Goal: Feedback & Contribution: Leave review/rating

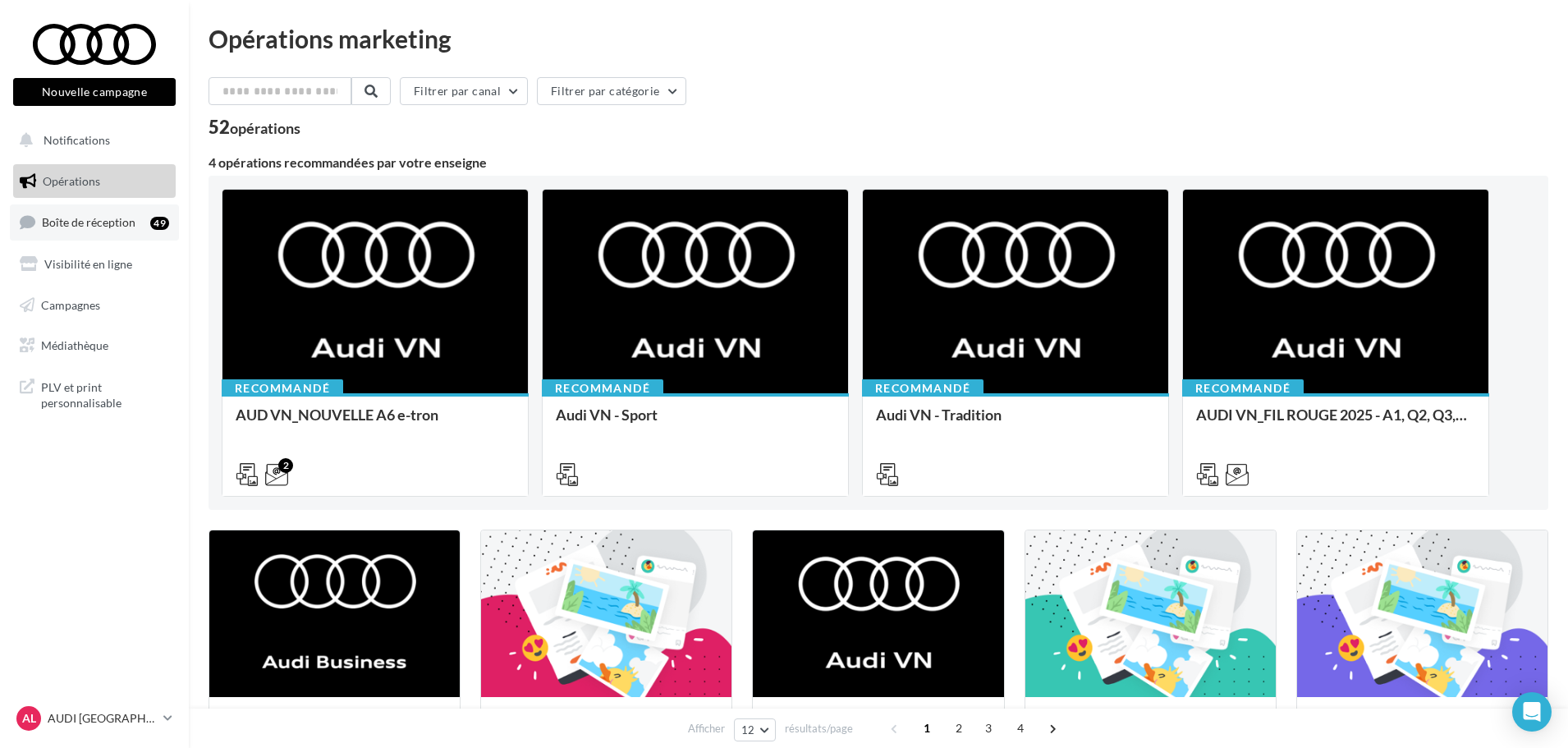
click at [55, 238] on link "Boîte de réception 49" at bounding box center [94, 222] width 169 height 35
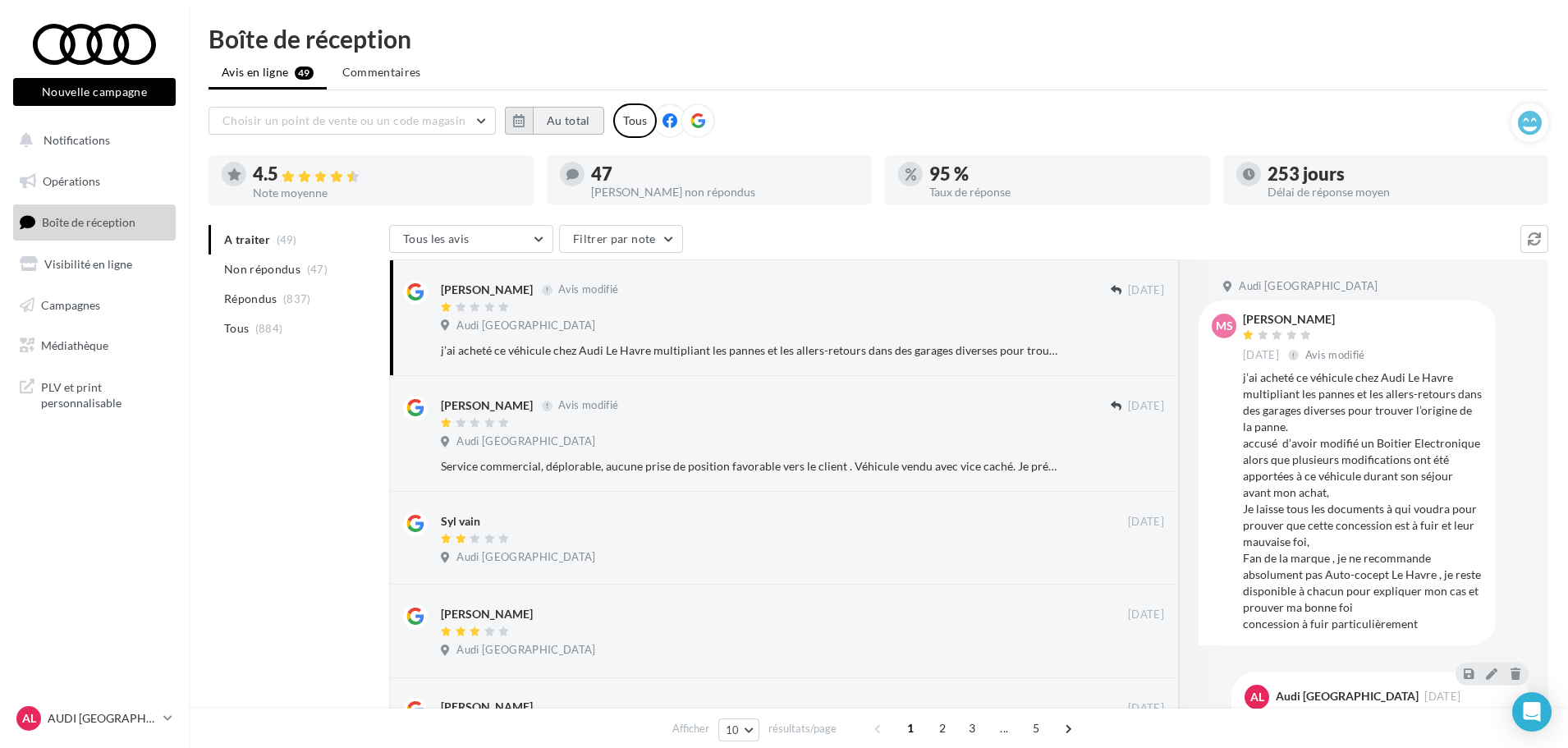
click at [544, 121] on button "Au total" at bounding box center [568, 120] width 72 height 28
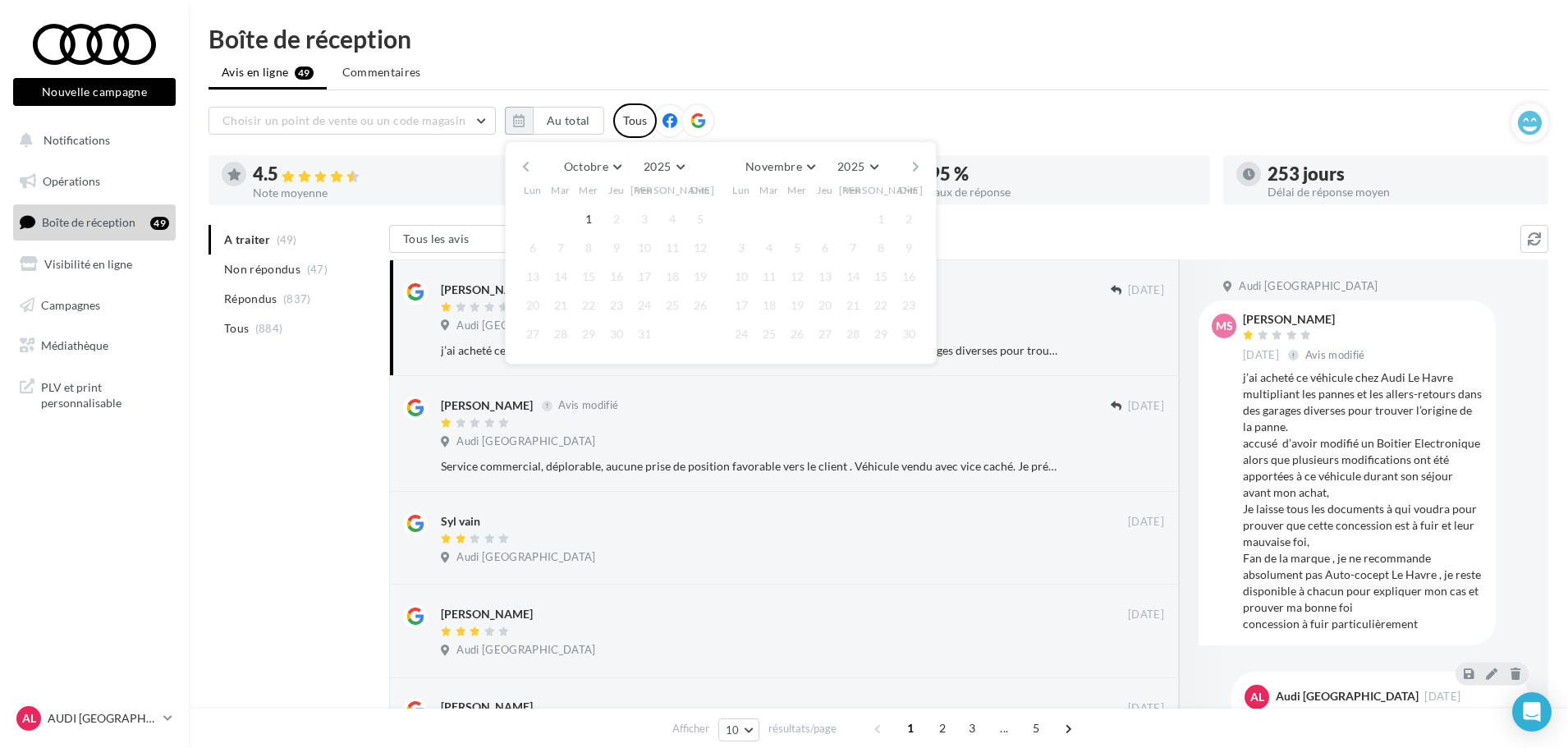
click at [527, 165] on button "button" at bounding box center [526, 166] width 14 height 23
click at [525, 168] on button "button" at bounding box center [526, 166] width 14 height 23
click at [568, 221] on button "1" at bounding box center [560, 218] width 25 height 25
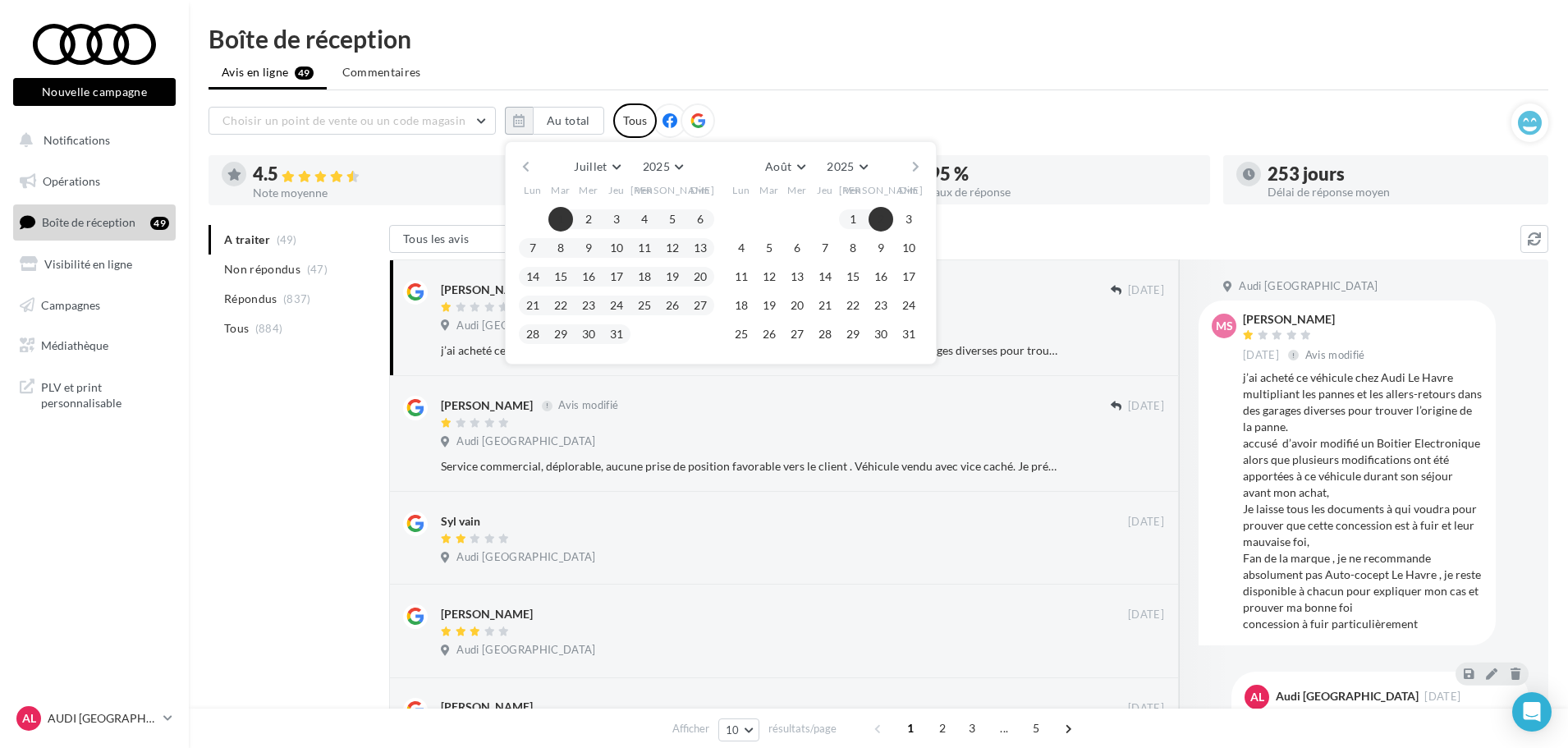
click at [900, 164] on div "Juillet [PERSON_NAME] Mars Avril Mai Juin Juillet Août Septembre Octobre Novemb…" at bounding box center [720, 166] width 375 height 23
drag, startPoint x: 910, startPoint y: 167, endPoint x: 905, endPoint y: 203, distance: 36.3
click at [910, 168] on button "button" at bounding box center [915, 166] width 14 height 23
click at [772, 336] on button "30" at bounding box center [769, 334] width 25 height 25
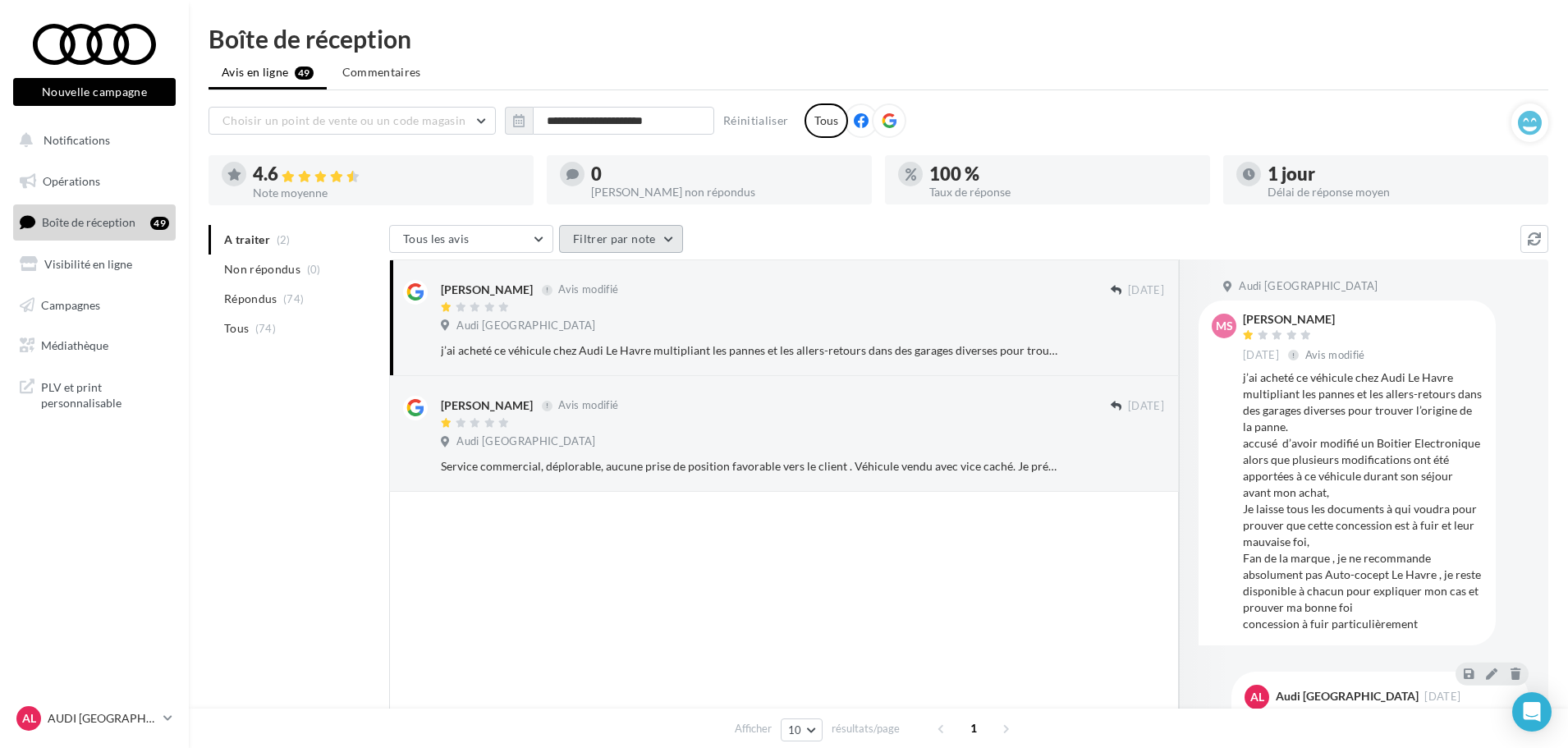
click at [599, 232] on button "Filtrer par note" at bounding box center [621, 238] width 124 height 28
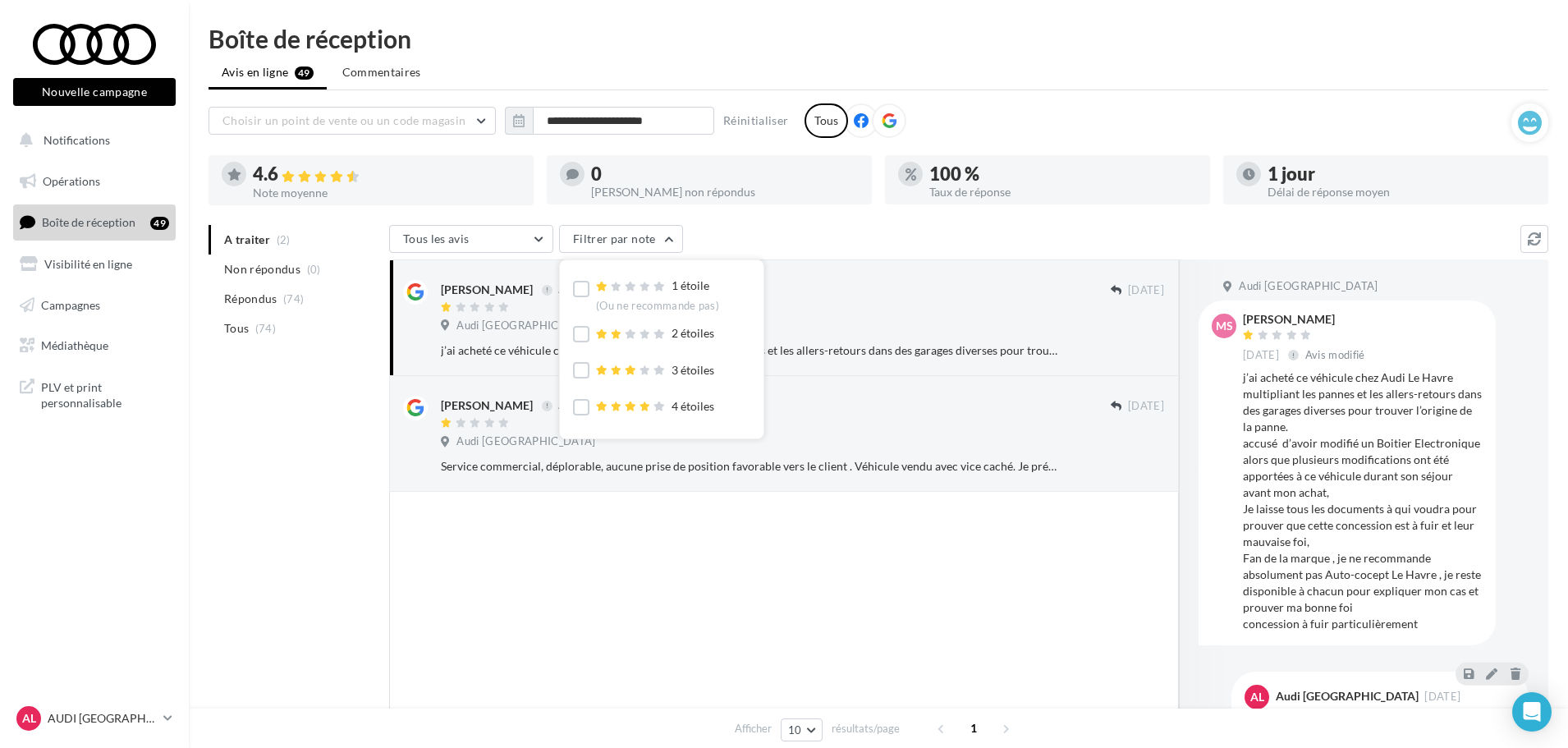
click at [591, 286] on div "1 étoile (Ou ne recommande pas)" at bounding box center [646, 293] width 146 height 32
click at [580, 293] on label at bounding box center [581, 288] width 17 height 17
click at [577, 334] on label at bounding box center [581, 334] width 17 height 17
click at [576, 364] on label at bounding box center [581, 370] width 17 height 17
click at [267, 332] on span "(7)" at bounding box center [262, 328] width 14 height 13
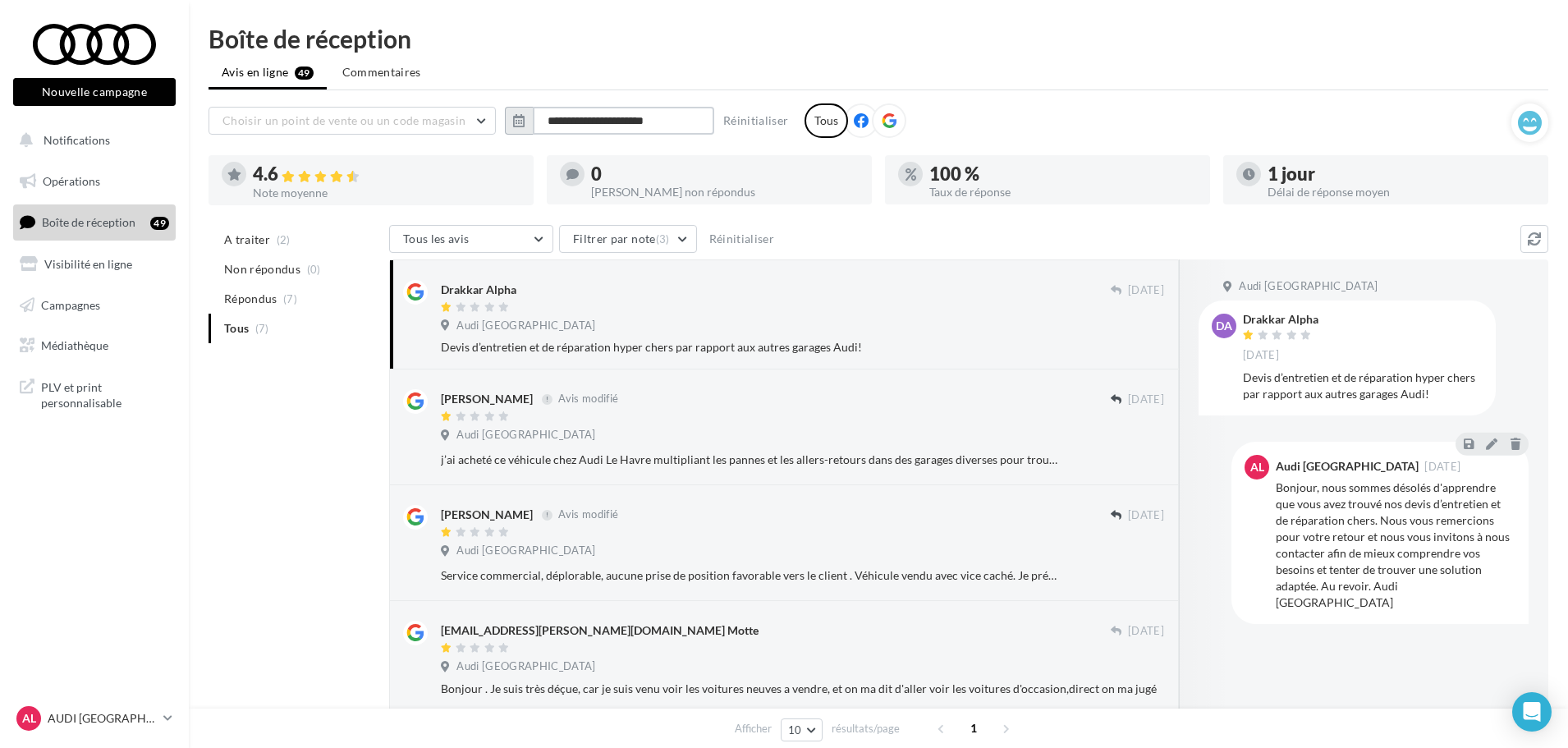
click at [644, 123] on input "**********" at bounding box center [623, 120] width 181 height 28
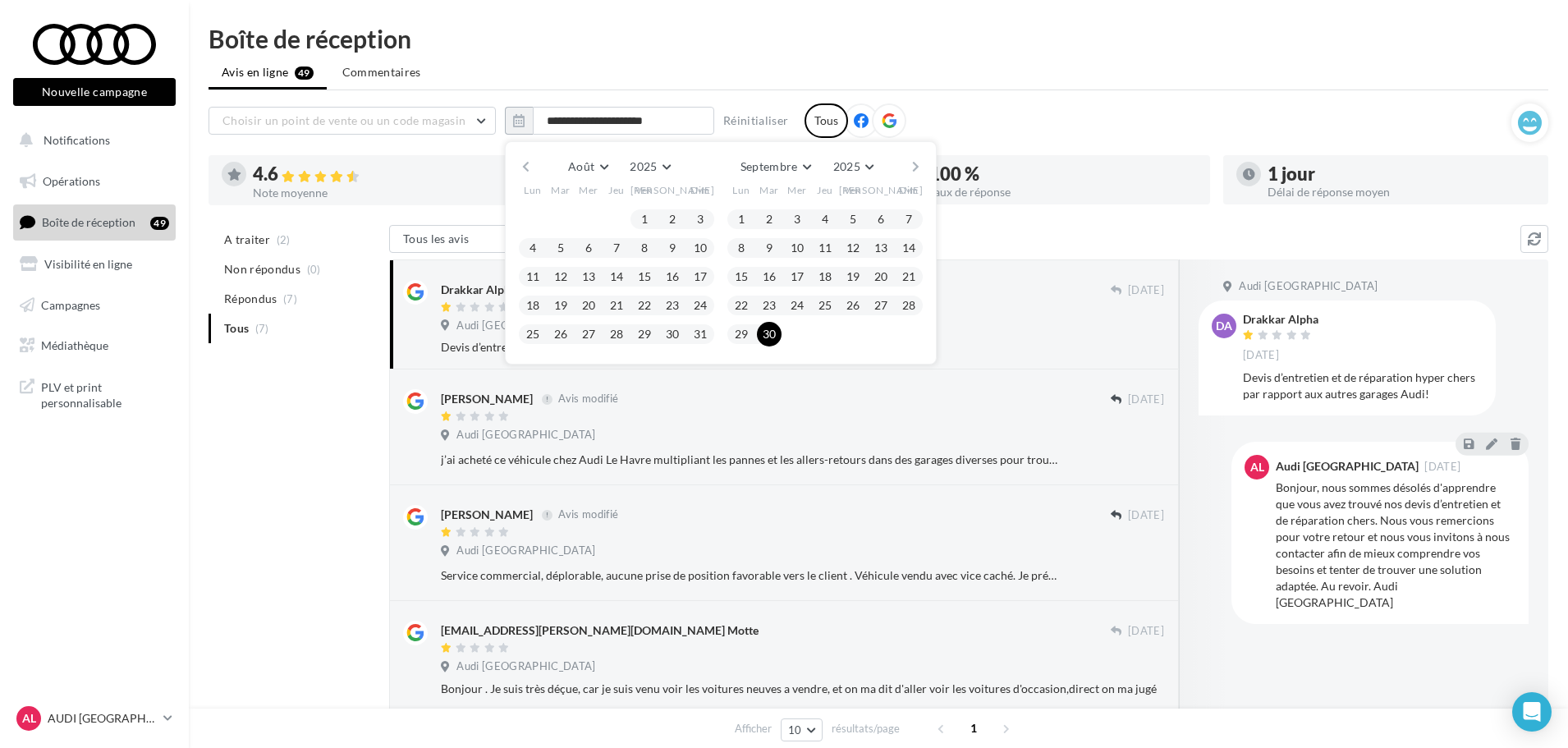
click at [527, 165] on button "button" at bounding box center [526, 166] width 14 height 23
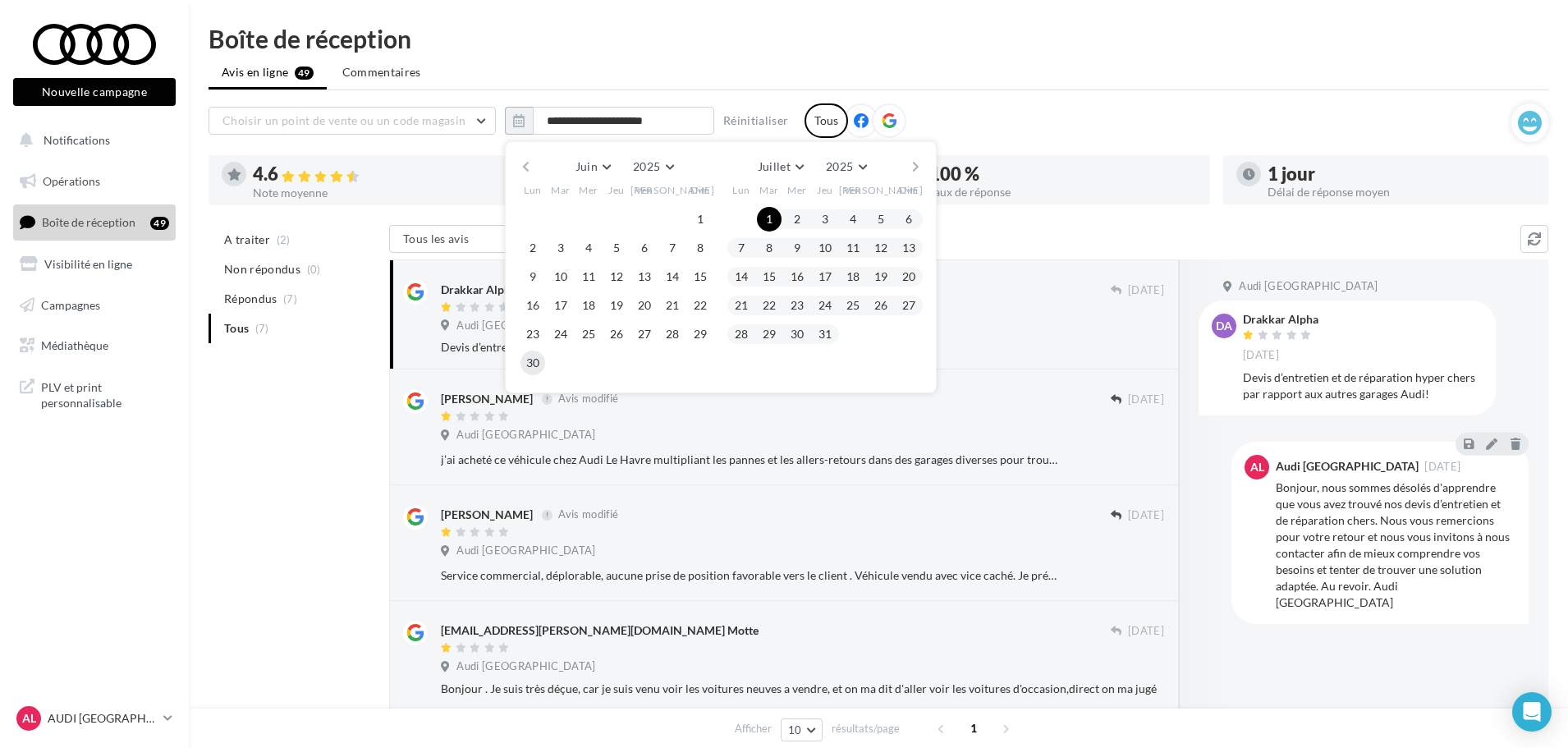
click at [533, 361] on button "30" at bounding box center [533, 362] width 25 height 25
click at [532, 167] on button "button" at bounding box center [526, 166] width 14 height 23
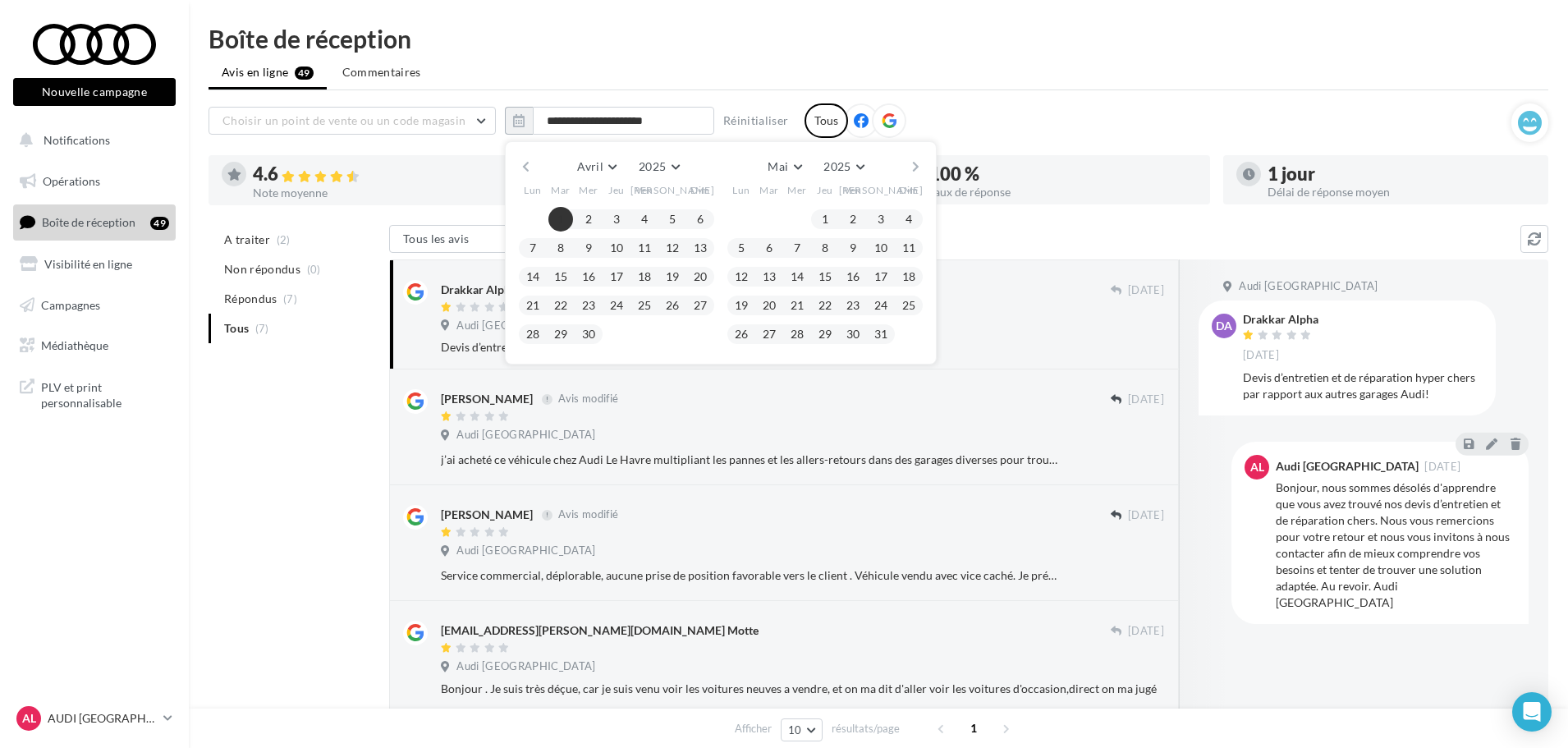
click at [565, 217] on button "1" at bounding box center [560, 218] width 25 height 25
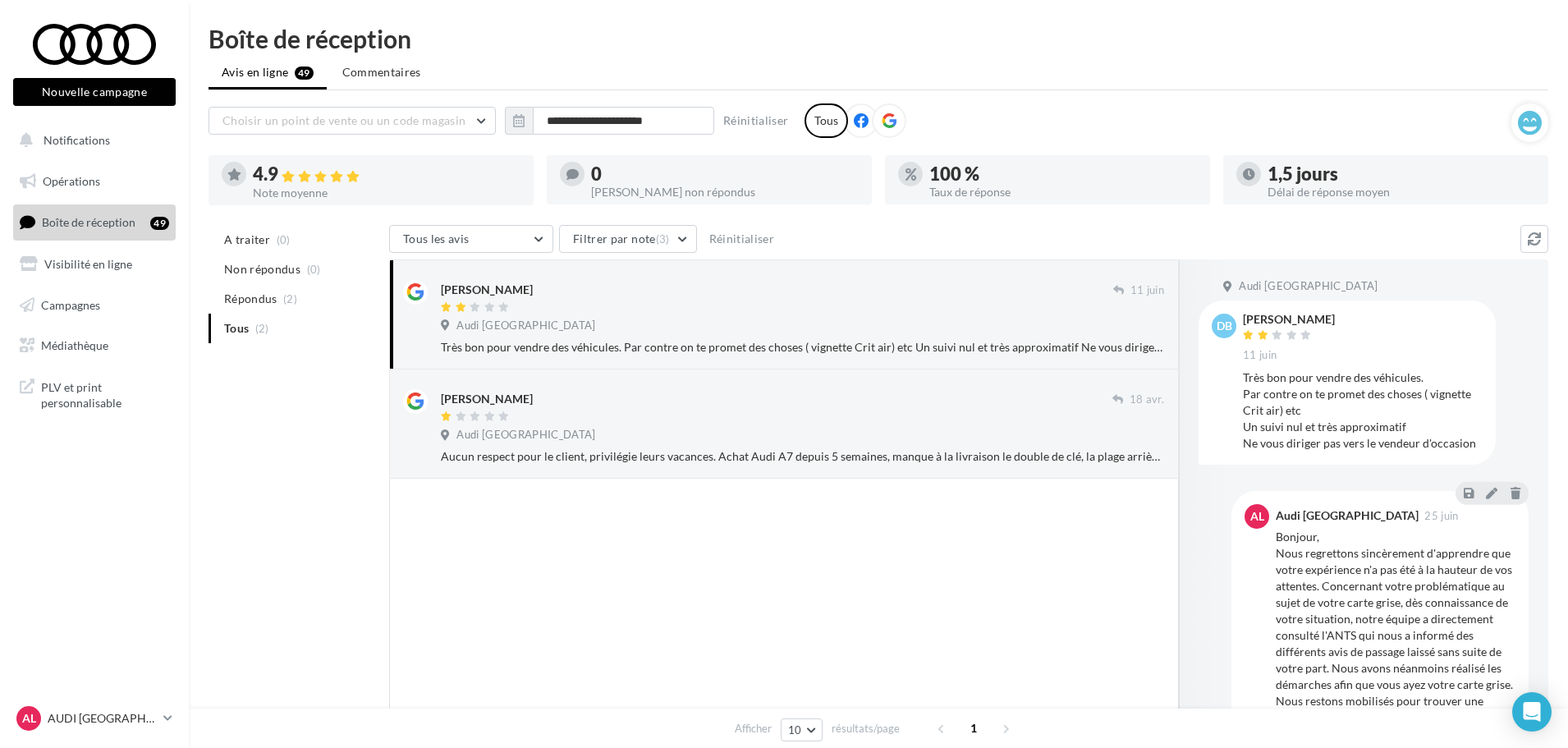
click at [1357, 56] on div "**********" at bounding box center [878, 429] width 1379 height 805
